Goal: Check status

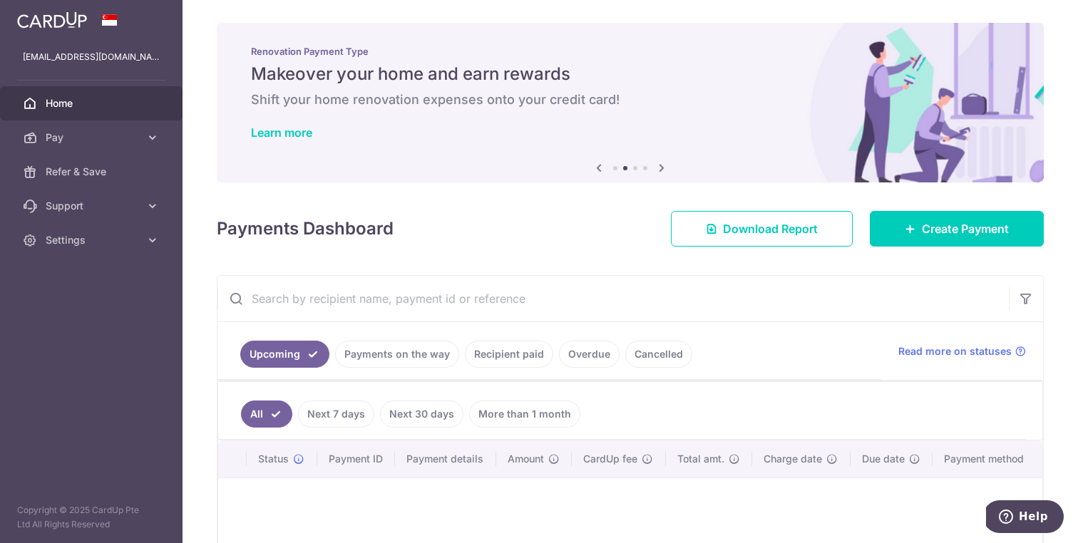
click at [510, 352] on link "Recipient paid" at bounding box center [509, 354] width 88 height 27
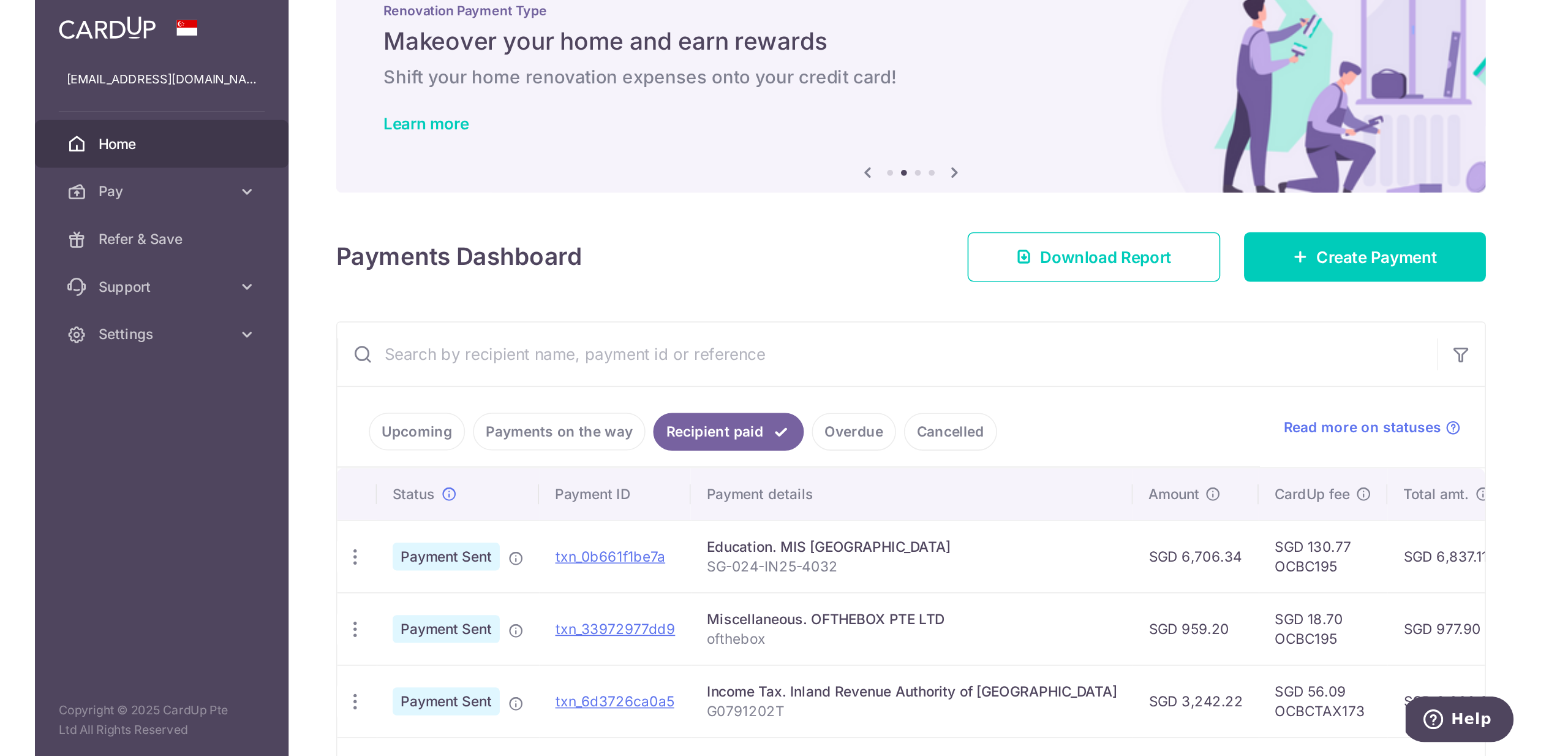
scroll to position [40, 0]
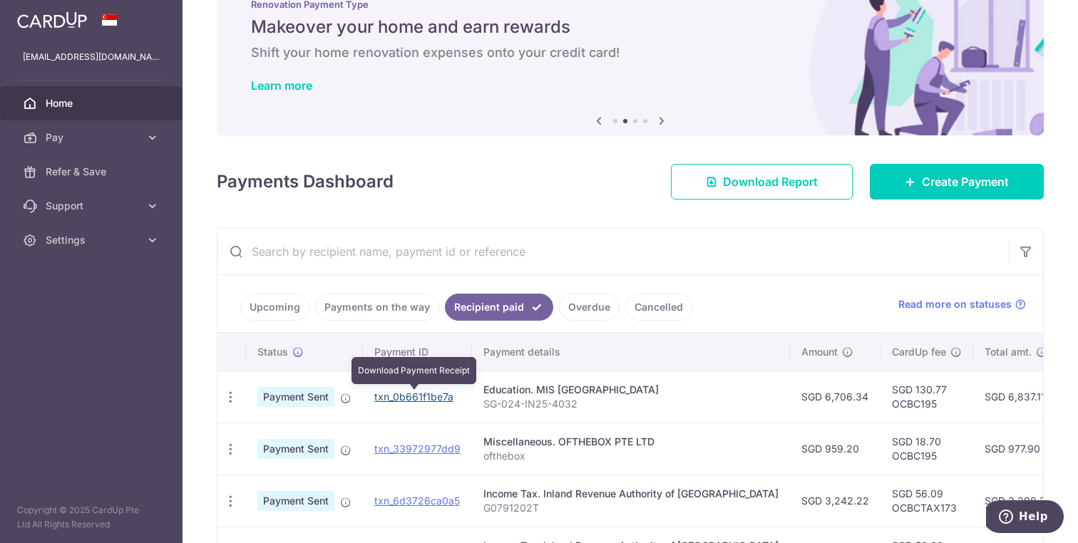
click at [393, 396] on link "txn_0b661f1be7a" at bounding box center [413, 397] width 79 height 12
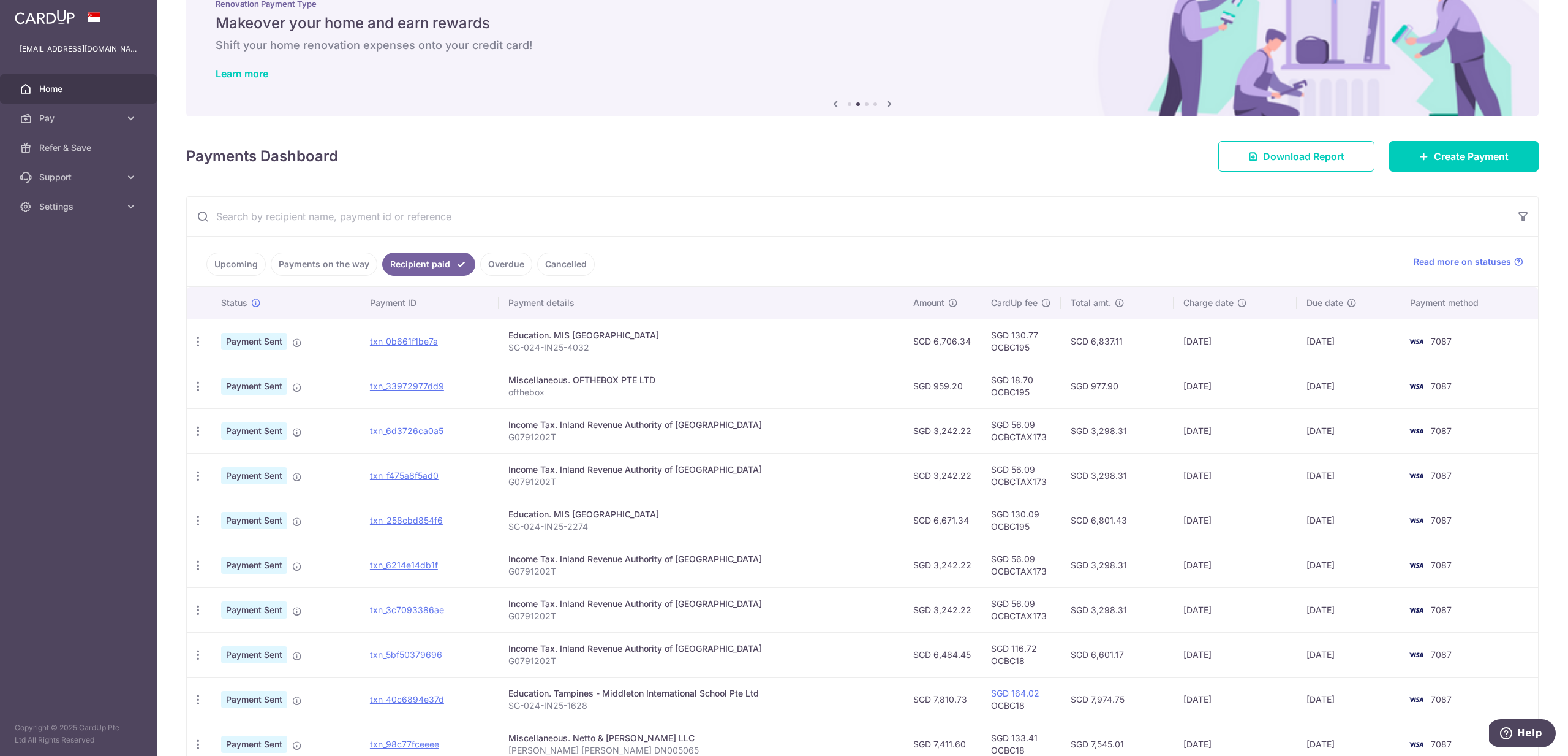
click at [1211, 344] on td "[DATE]" at bounding box center [1235, 341] width 123 height 45
drag, startPoint x: 1149, startPoint y: 341, endPoint x: 1096, endPoint y: 341, distance: 53.0
click at [1096, 341] on td "SGD 6,837.11" at bounding box center [1117, 341] width 113 height 45
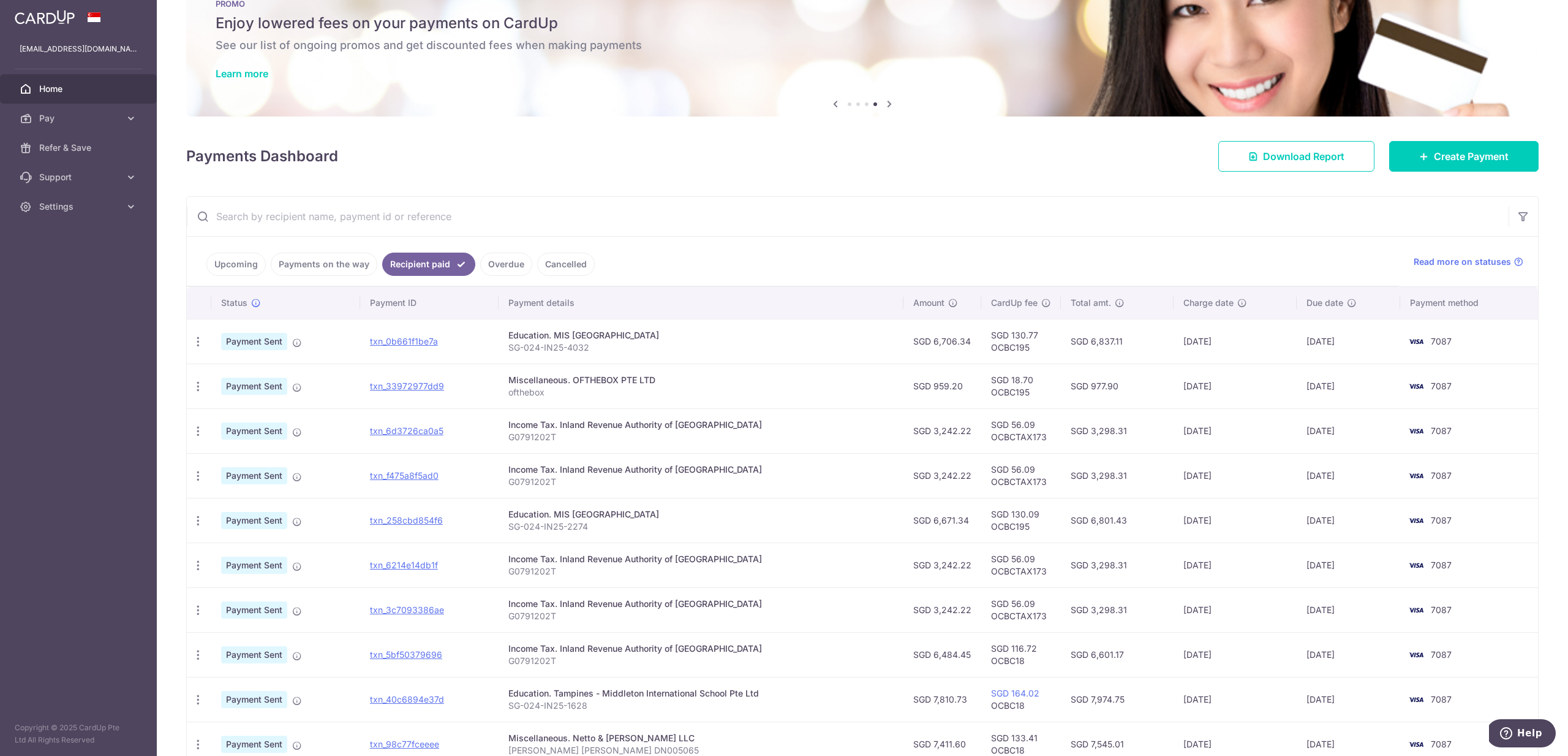
click at [1440, 339] on span "7087" at bounding box center [1442, 341] width 21 height 10
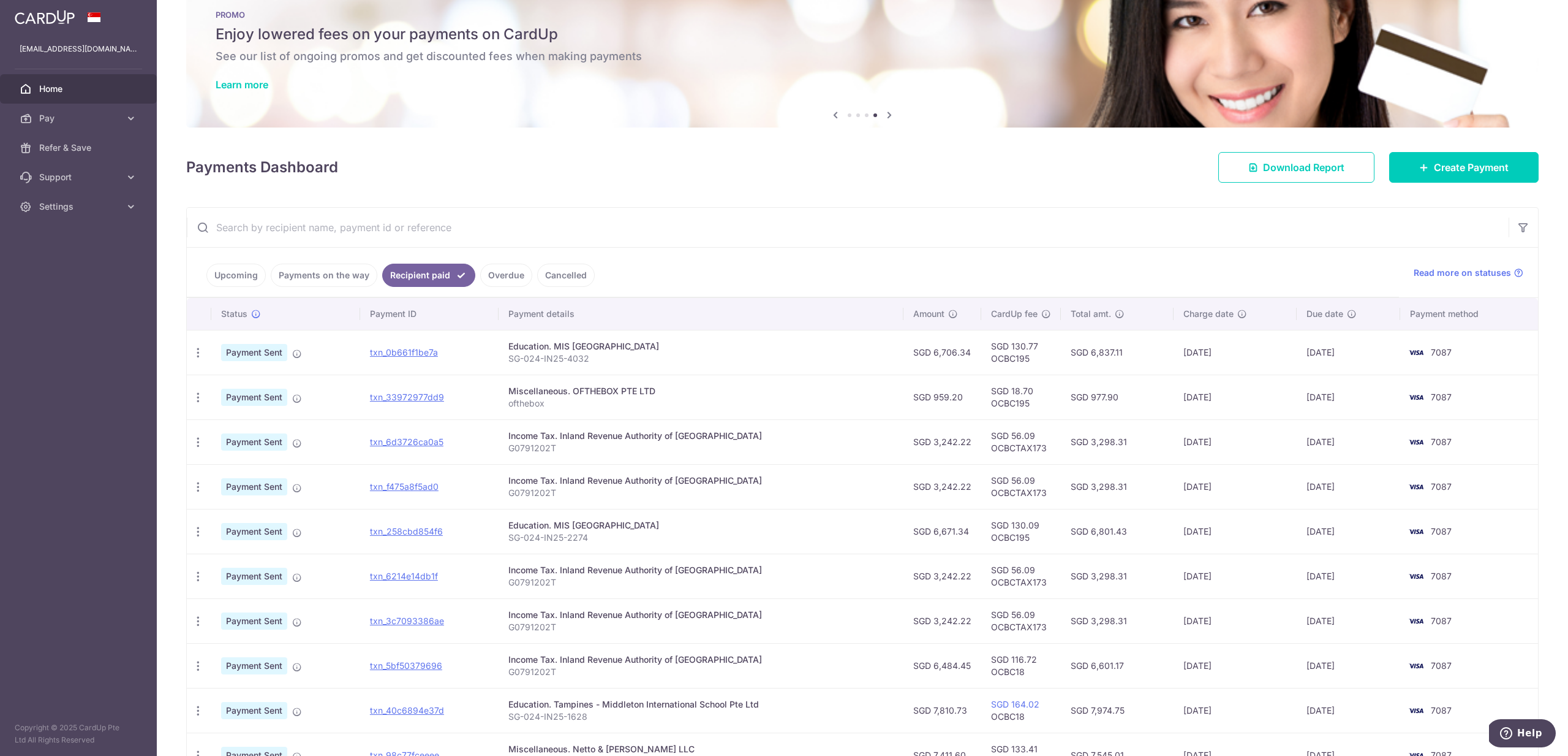
scroll to position [27, 0]
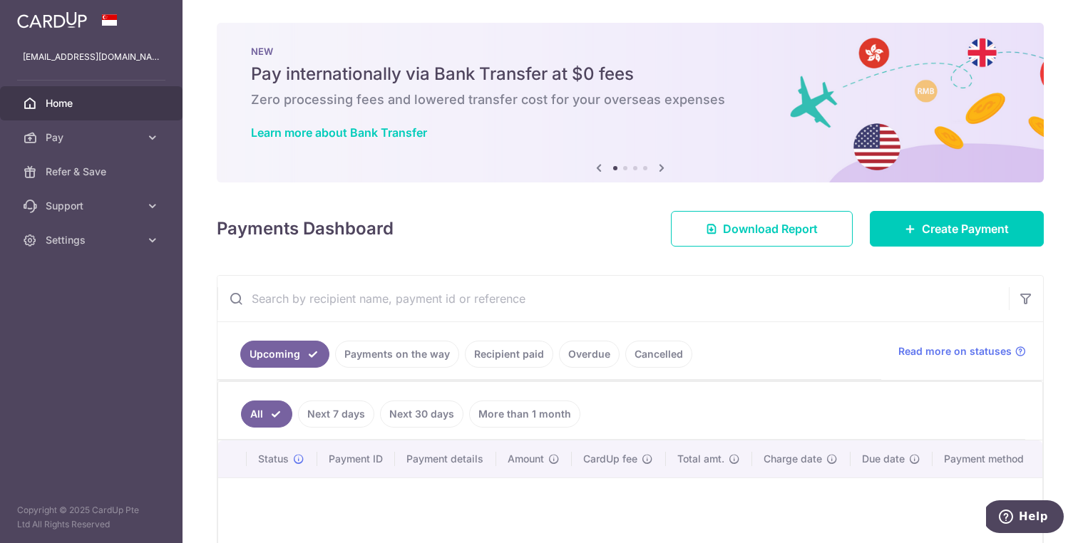
click at [510, 356] on link "Recipient paid" at bounding box center [509, 354] width 88 height 27
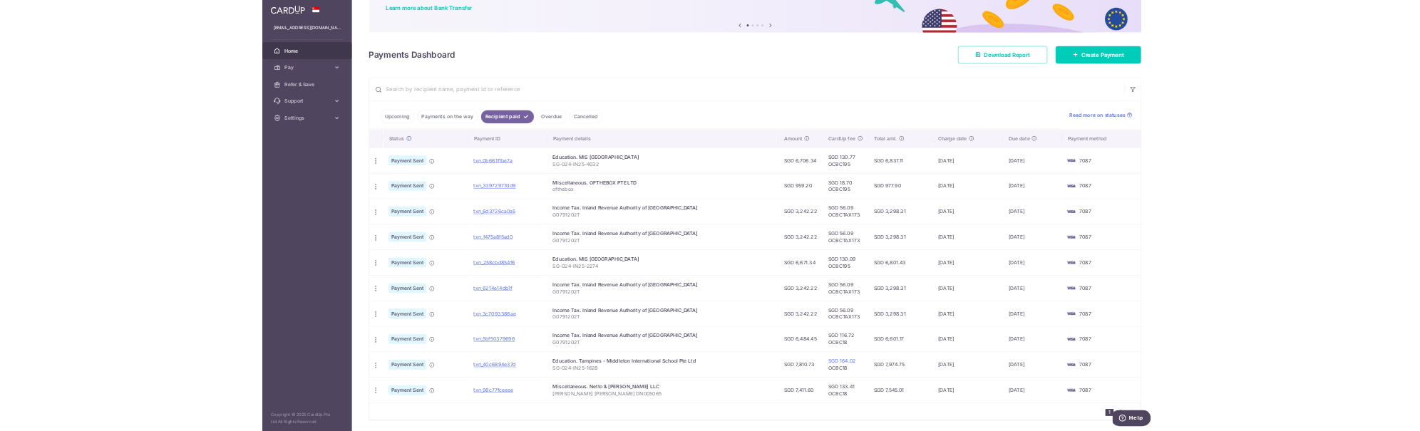
scroll to position [116, 0]
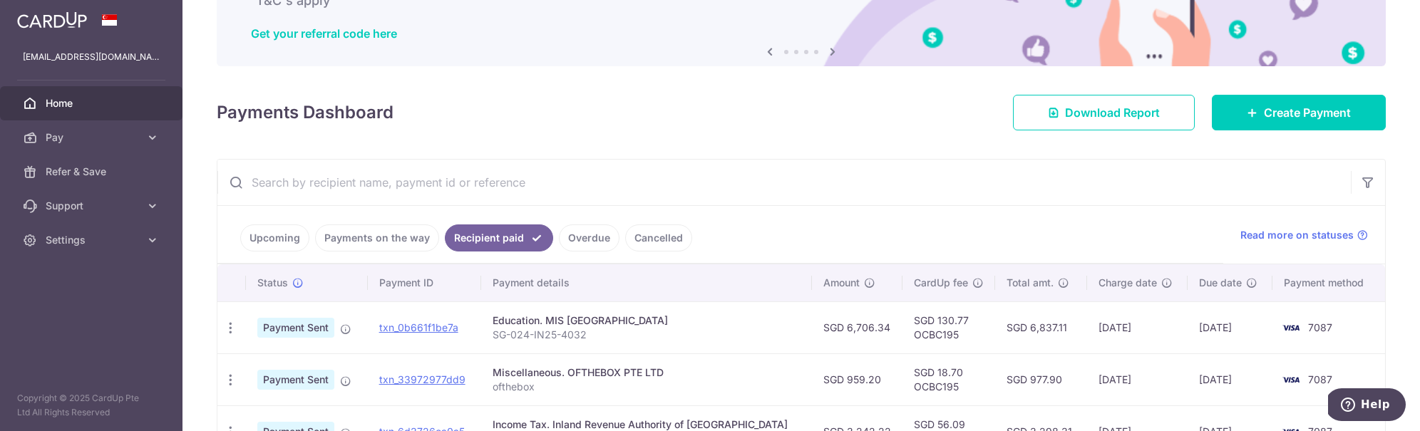
drag, startPoint x: 1028, startPoint y: 326, endPoint x: 1085, endPoint y: 324, distance: 57.1
click at [1077, 324] on td "SGD 6,837.11" at bounding box center [1041, 327] width 92 height 52
copy td "GD 6,837.11"
